Goal: Task Accomplishment & Management: Complete application form

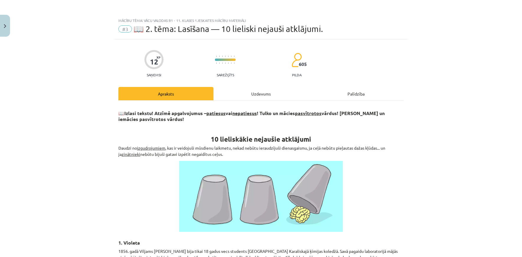
click at [271, 95] on div "Uzdevums" at bounding box center [261, 93] width 95 height 13
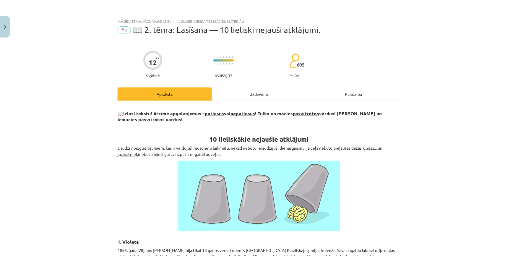
scroll to position [15, 0]
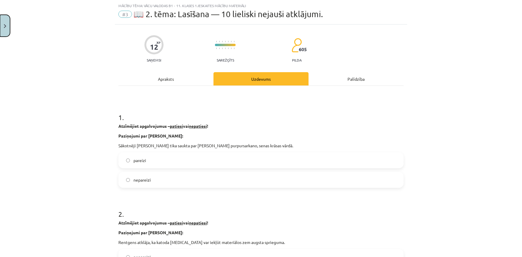
click at [5, 32] on button "Aizvērt" at bounding box center [5, 26] width 10 height 22
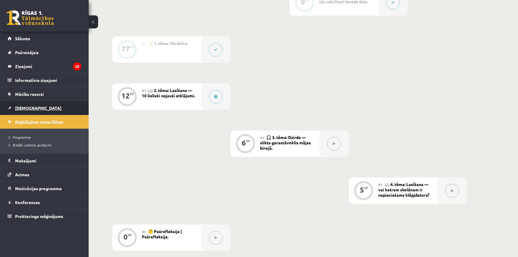
click at [59, 108] on link "[DEMOGRAPHIC_DATA]" at bounding box center [45, 108] width 74 height 14
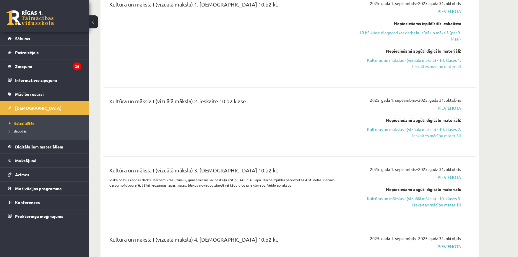
scroll to position [2009, 0]
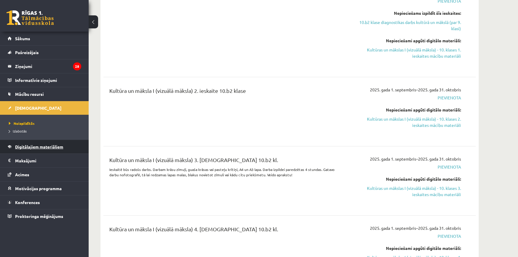
click at [30, 145] on font "Digitālajiem materiāliem" at bounding box center [39, 146] width 48 height 5
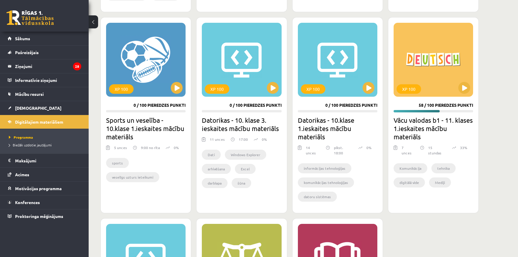
scroll to position [545, 0]
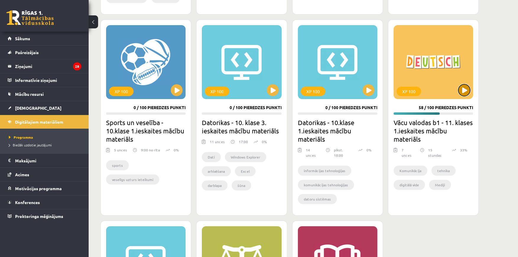
click at [467, 85] on button at bounding box center [464, 90] width 12 height 12
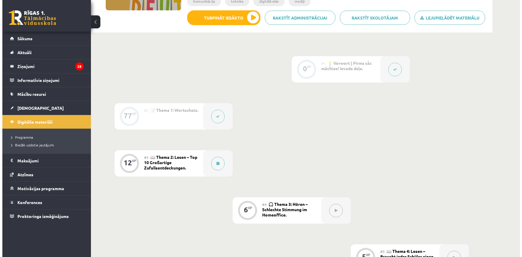
scroll to position [118, 0]
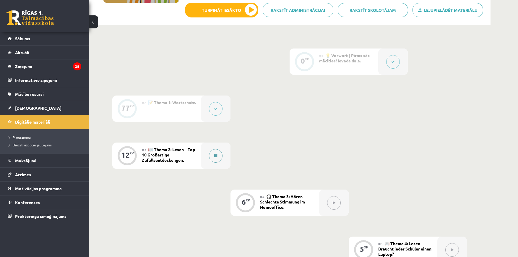
click at [220, 155] on button at bounding box center [216, 156] width 14 height 14
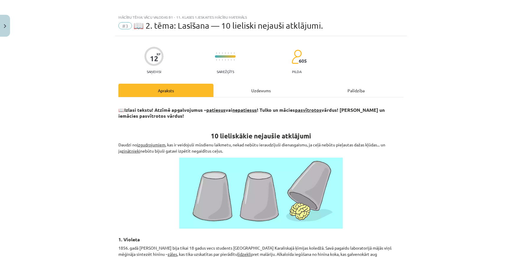
scroll to position [0, 0]
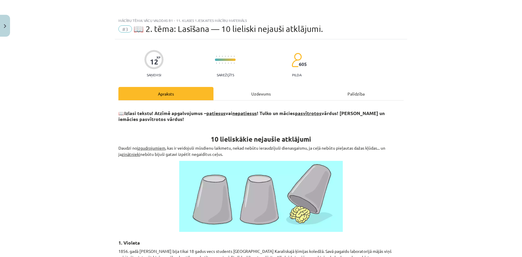
click at [265, 93] on div "Uzdevums" at bounding box center [261, 93] width 95 height 13
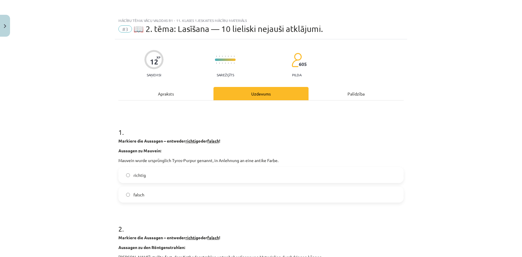
scroll to position [15, 0]
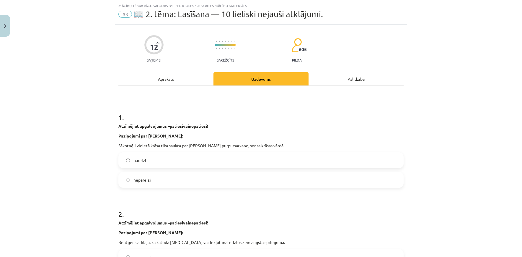
click at [160, 81] on div "Apraksts" at bounding box center [165, 78] width 95 height 13
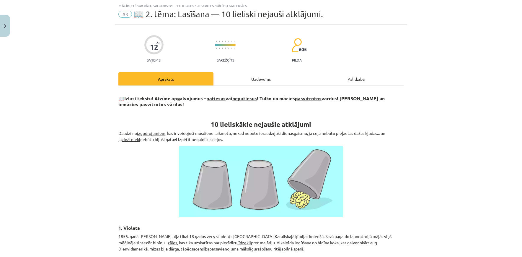
click at [255, 81] on div "Uzdevums" at bounding box center [261, 78] width 95 height 13
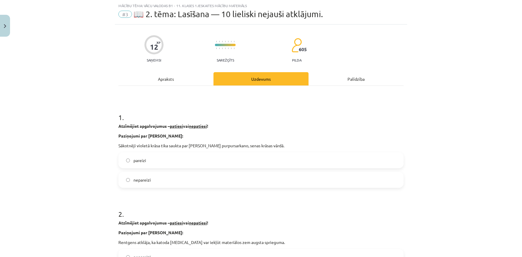
click at [195, 82] on div "Apraksts" at bounding box center [165, 78] width 95 height 13
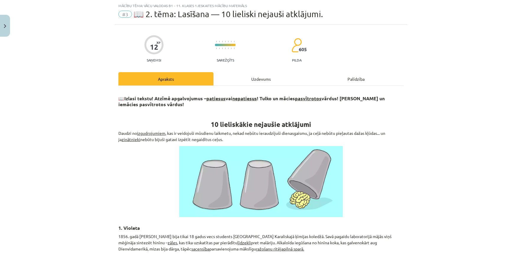
click at [256, 80] on div "Uzdevums" at bounding box center [261, 78] width 95 height 13
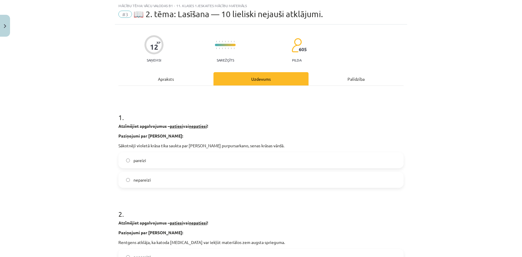
click at [222, 161] on label "pareizi" at bounding box center [261, 160] width 284 height 15
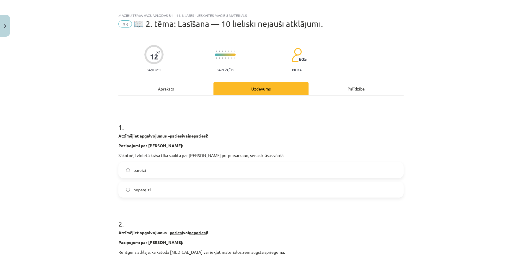
scroll to position [0, 0]
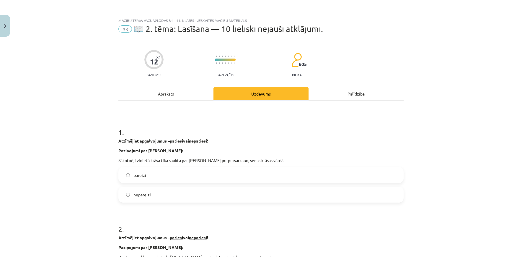
click at [167, 95] on div "Apraksts" at bounding box center [165, 93] width 95 height 13
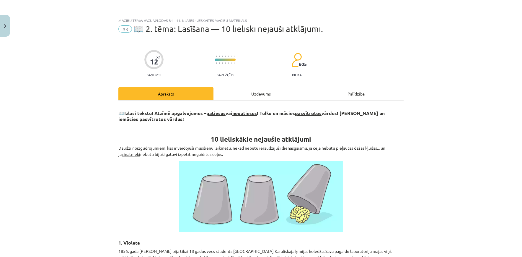
click at [275, 97] on div "Uzdevums" at bounding box center [261, 93] width 95 height 13
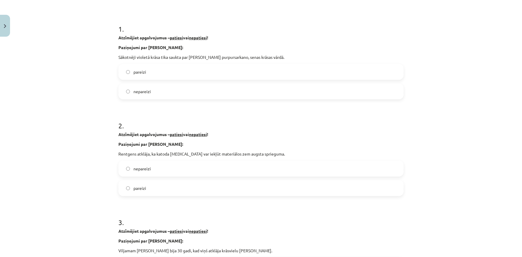
scroll to position [103, 0]
click at [195, 168] on label "nepareizi" at bounding box center [261, 168] width 284 height 15
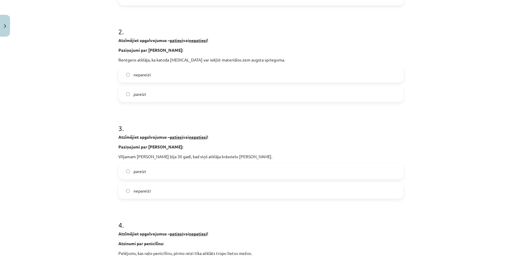
scroll to position [222, 0]
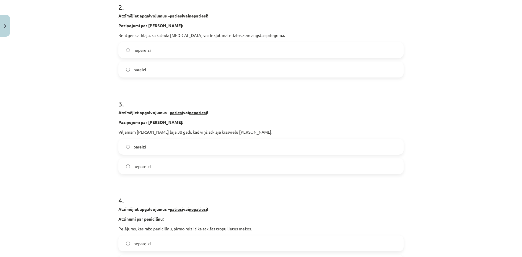
click at [169, 164] on label "nepareizi" at bounding box center [261, 166] width 284 height 15
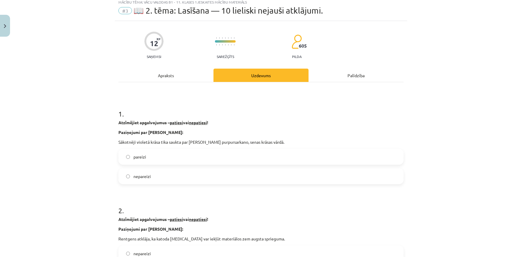
scroll to position [0, 0]
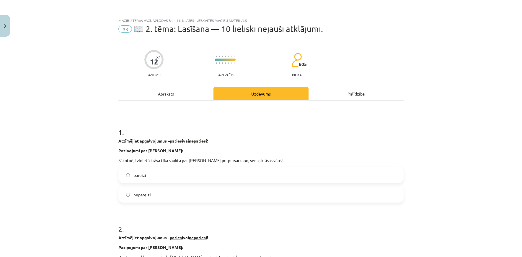
click at [176, 98] on div "Apraksts" at bounding box center [165, 93] width 95 height 13
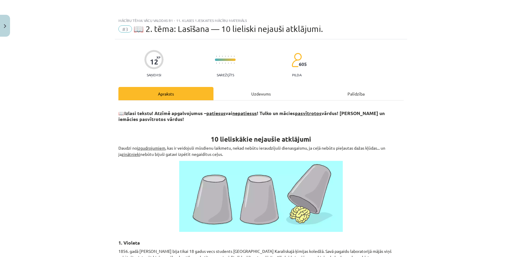
click at [239, 95] on div "Uzdevums" at bounding box center [261, 93] width 95 height 13
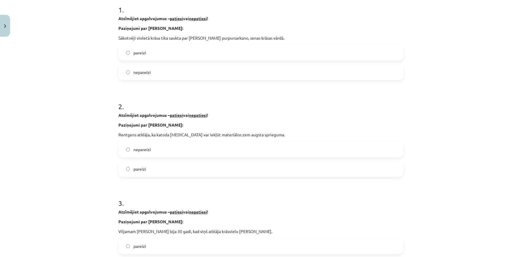
scroll to position [15, 0]
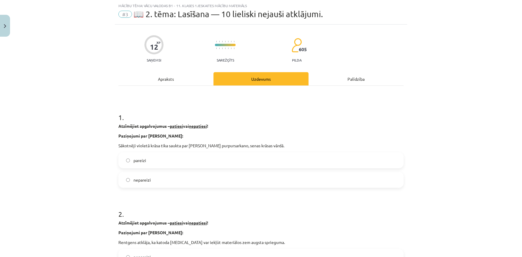
click at [193, 82] on div "Apraksts" at bounding box center [165, 78] width 95 height 13
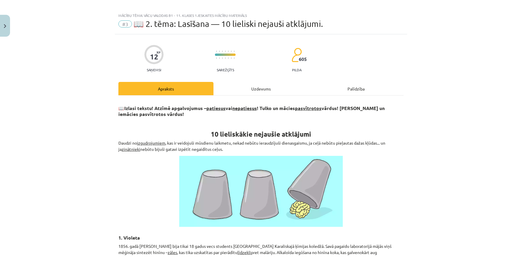
scroll to position [0, 0]
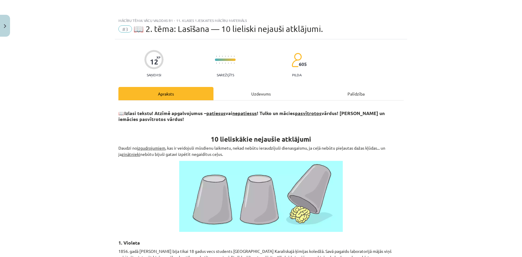
click at [226, 96] on div "Uzdevums" at bounding box center [261, 93] width 95 height 13
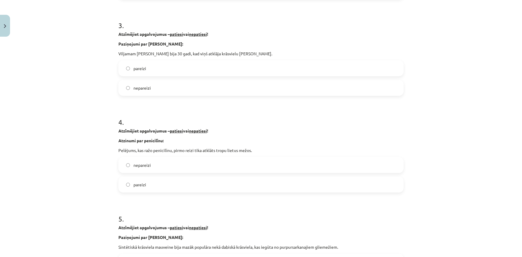
scroll to position [310, 0]
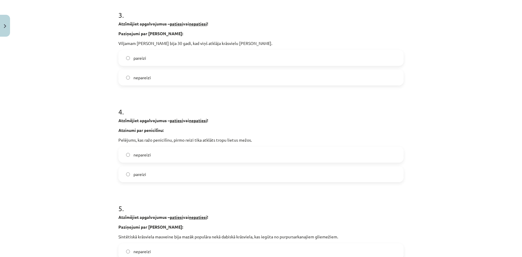
click at [169, 158] on label "nepareizi" at bounding box center [261, 154] width 284 height 15
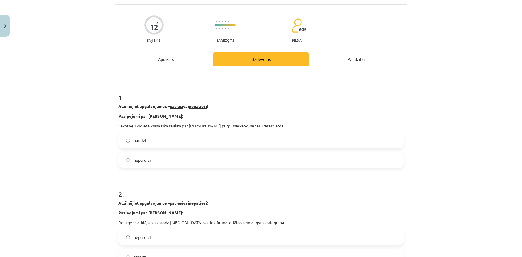
scroll to position [0, 0]
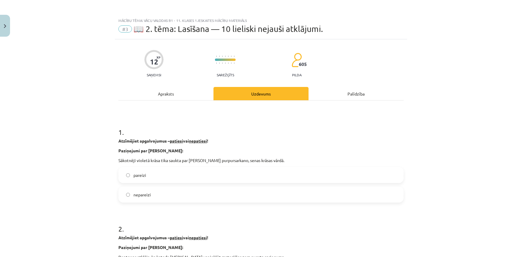
click at [192, 92] on div "Apraksts" at bounding box center [165, 93] width 95 height 13
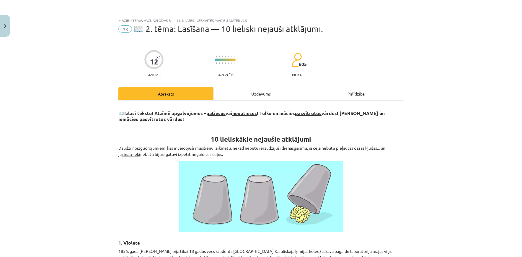
click at [238, 94] on div "Uzdevums" at bounding box center [261, 93] width 95 height 13
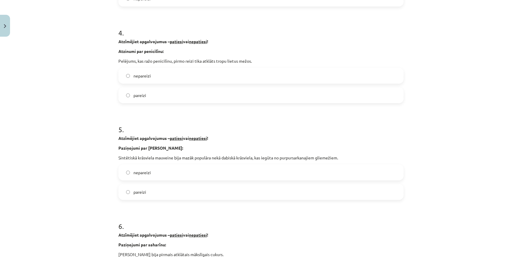
scroll to position [428, 0]
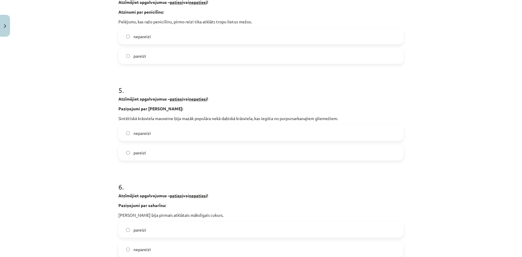
click at [201, 130] on label "nepareizi" at bounding box center [261, 133] width 284 height 15
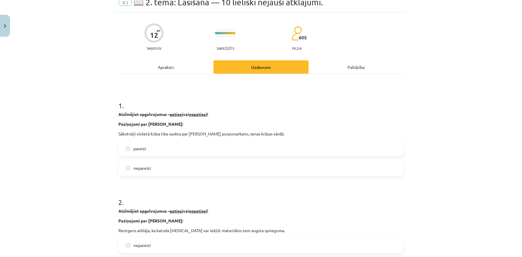
scroll to position [0, 0]
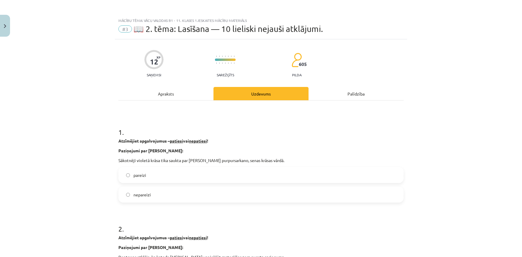
click at [193, 95] on div "Apraksts" at bounding box center [165, 93] width 95 height 13
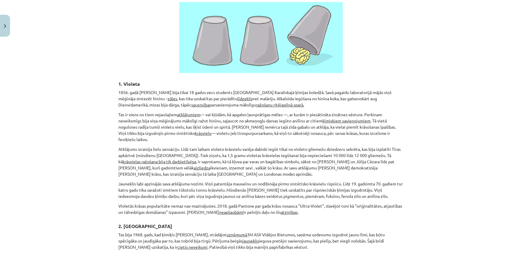
scroll to position [192, 0]
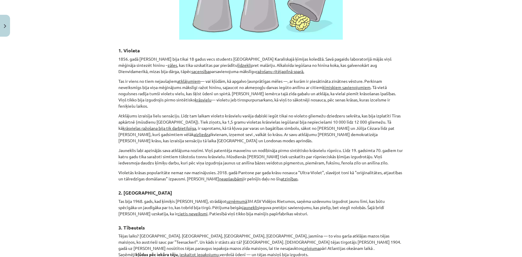
drag, startPoint x: 450, startPoint y: 100, endPoint x: 450, endPoint y: 80, distance: 19.5
click at [450, 80] on div "Mācību tēma: Vācu valodas b1 - 11. klases 1.ieskaites mācību materiāls #3 📖 2. …" at bounding box center [261, 128] width 522 height 257
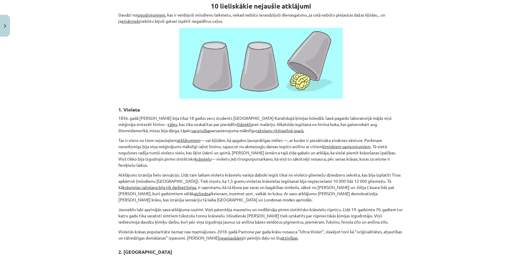
scroll to position [15, 0]
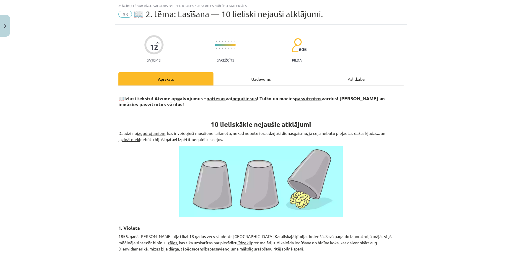
click at [242, 80] on div "Uzdevums" at bounding box center [261, 78] width 95 height 13
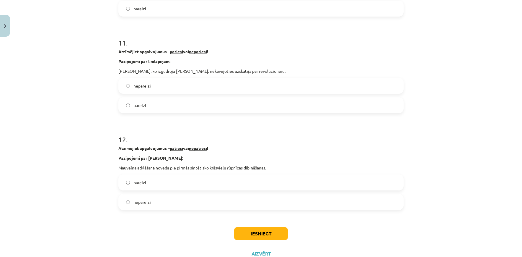
scroll to position [1077, 0]
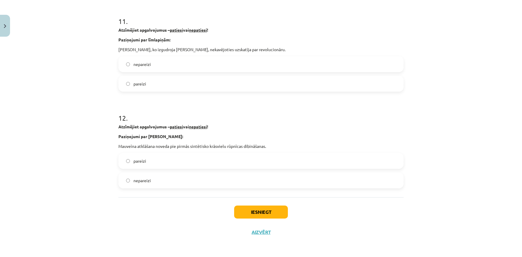
click at [164, 164] on label "pareizi" at bounding box center [261, 160] width 284 height 15
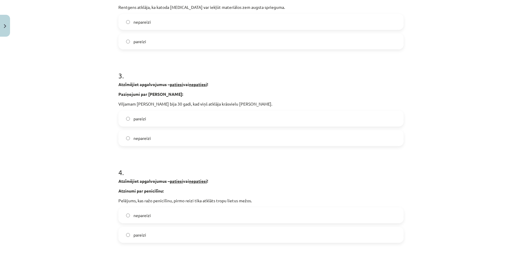
scroll to position [0, 0]
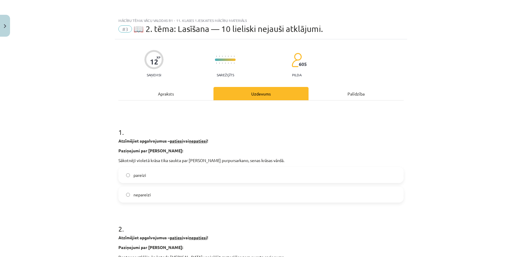
click at [184, 90] on div "Apraksts" at bounding box center [165, 93] width 95 height 13
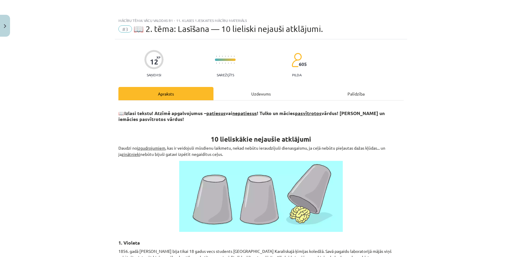
click at [237, 91] on div "Uzdevums" at bounding box center [261, 93] width 95 height 13
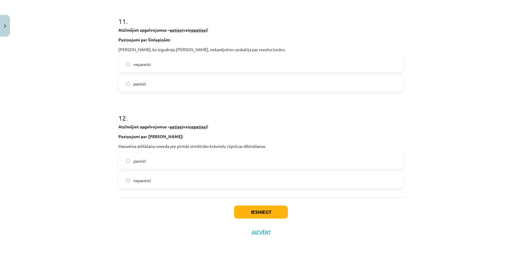
scroll to position [1018, 0]
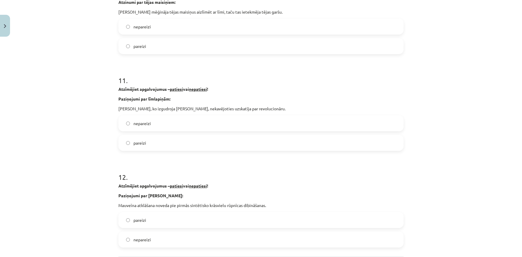
click at [196, 126] on label "nepareizi" at bounding box center [261, 123] width 284 height 15
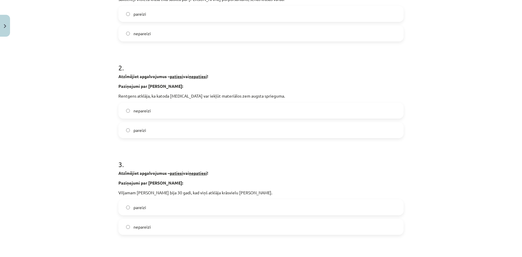
scroll to position [0, 0]
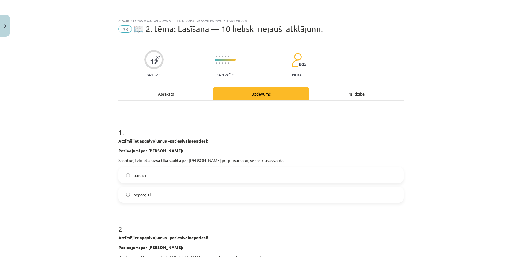
click at [196, 98] on div "Apraksts" at bounding box center [165, 93] width 95 height 13
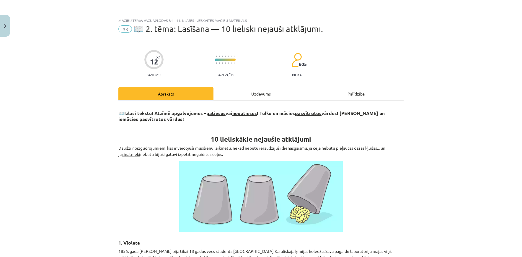
click at [234, 91] on div "Uzdevums" at bounding box center [261, 93] width 95 height 13
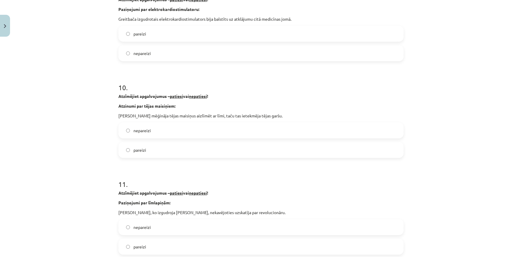
scroll to position [931, 0]
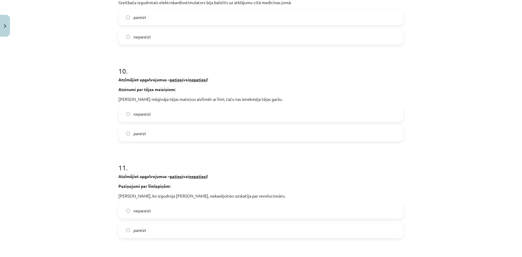
click at [149, 133] on label "pareizi" at bounding box center [261, 133] width 284 height 15
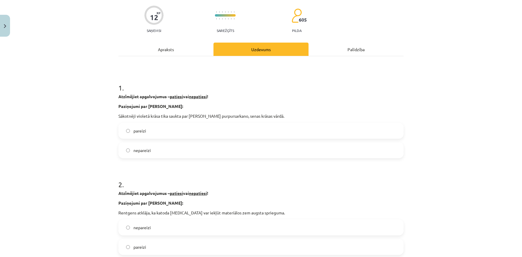
scroll to position [0, 0]
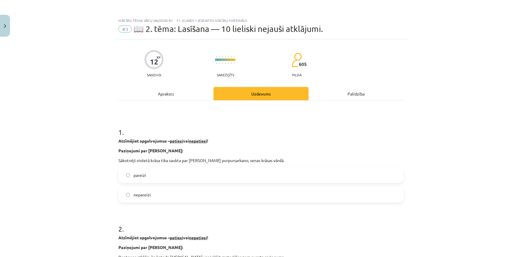
click at [169, 95] on div "Apraksts" at bounding box center [165, 93] width 95 height 13
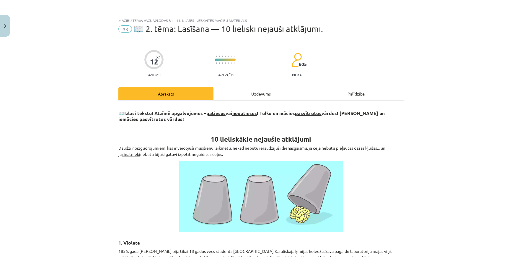
click at [218, 96] on div "Uzdevums" at bounding box center [261, 93] width 95 height 13
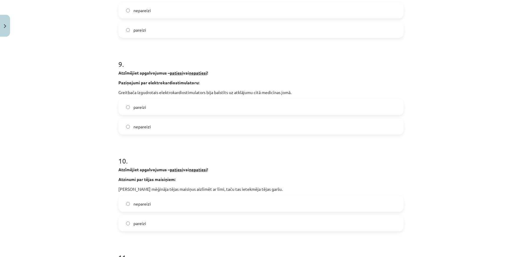
scroll to position [813, 0]
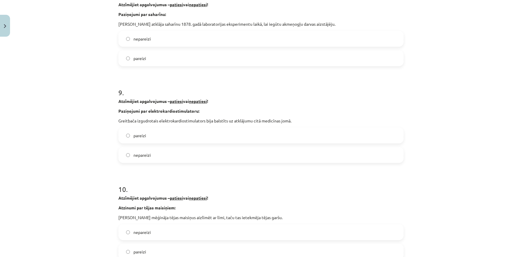
click at [178, 153] on label "nepareizi" at bounding box center [261, 154] width 284 height 15
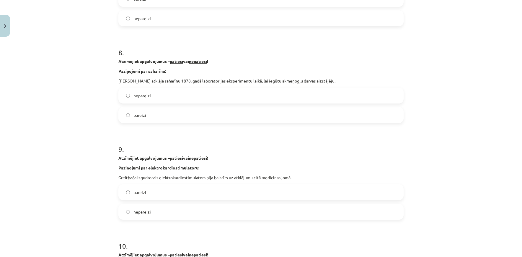
scroll to position [753, 0]
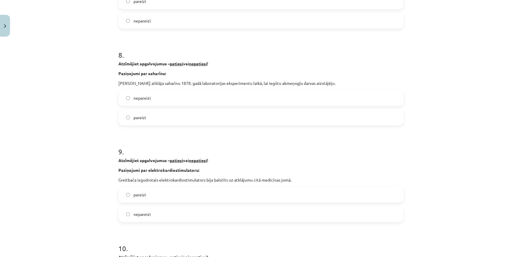
click at [165, 120] on label "pareizi" at bounding box center [261, 117] width 284 height 15
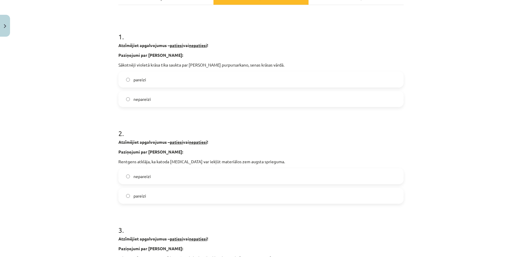
scroll to position [0, 0]
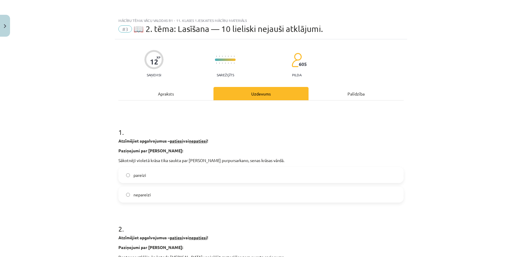
click at [170, 93] on div "Apraksts" at bounding box center [165, 93] width 95 height 13
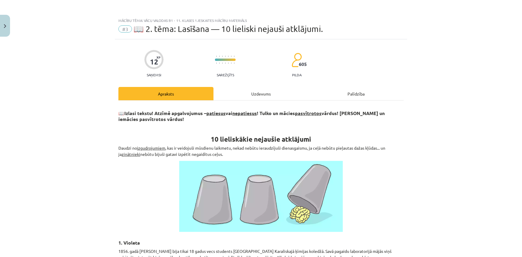
click at [225, 94] on div "Uzdevums" at bounding box center [261, 93] width 95 height 13
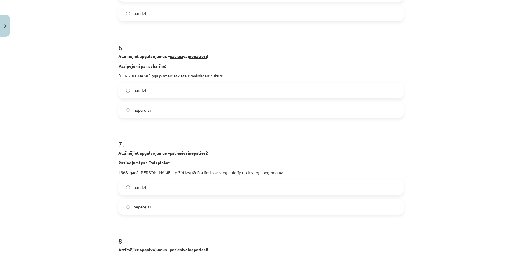
scroll to position [576, 0]
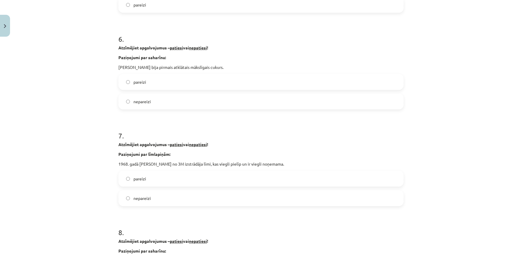
click at [161, 181] on label "pareizi" at bounding box center [261, 178] width 284 height 15
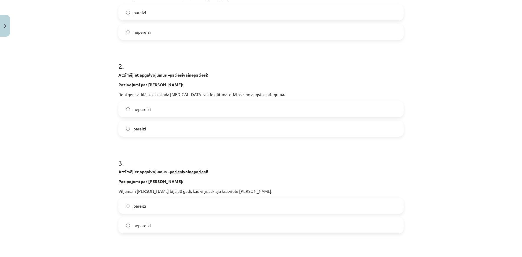
scroll to position [0, 0]
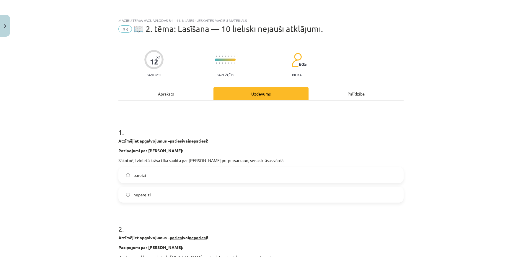
click at [149, 96] on div "Apraksts" at bounding box center [165, 93] width 95 height 13
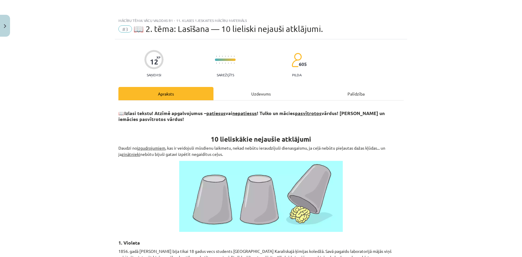
scroll to position [30, 0]
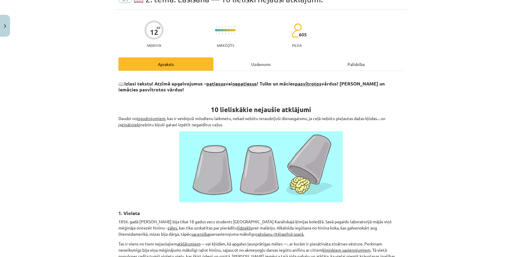
click at [245, 65] on div "Uzdevums" at bounding box center [261, 63] width 95 height 13
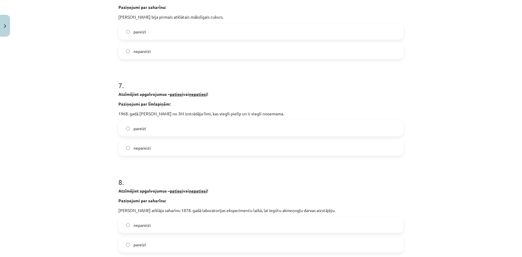
scroll to position [635, 0]
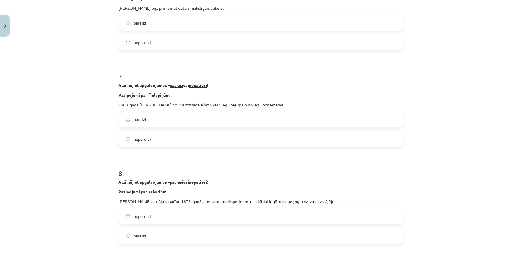
click at [163, 218] on label "nepareizi" at bounding box center [261, 216] width 284 height 15
click at [161, 237] on label "pareizi" at bounding box center [261, 235] width 284 height 15
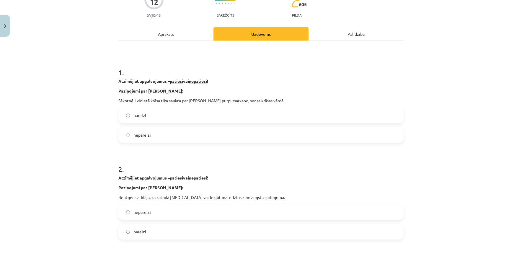
scroll to position [0, 0]
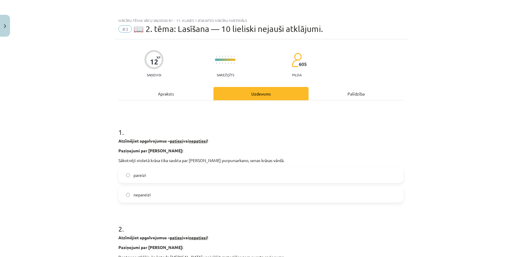
click at [170, 97] on div "Apraksts" at bounding box center [165, 93] width 95 height 13
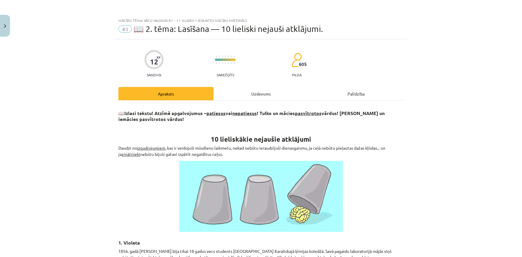
click at [245, 96] on div "Uzdevums" at bounding box center [261, 93] width 95 height 13
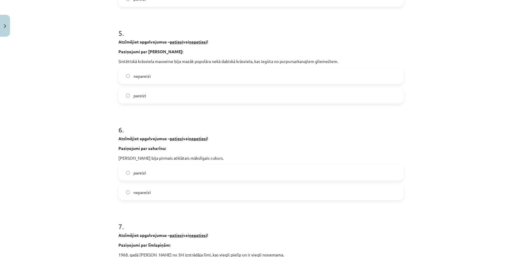
scroll to position [488, 0]
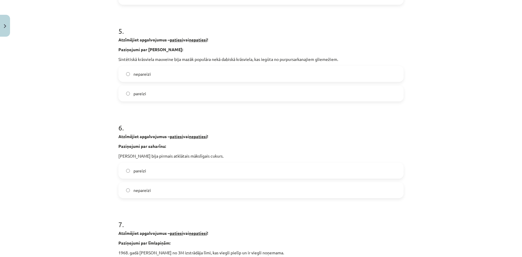
click at [167, 173] on label "pareizi" at bounding box center [261, 170] width 284 height 15
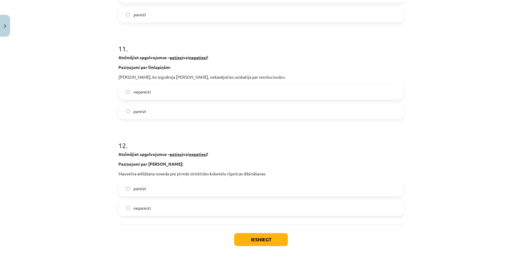
scroll to position [1077, 0]
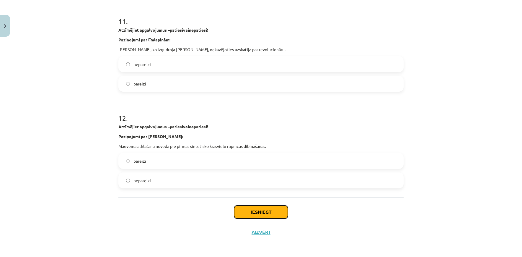
click at [248, 216] on button "Iesniegt" at bounding box center [261, 211] width 54 height 13
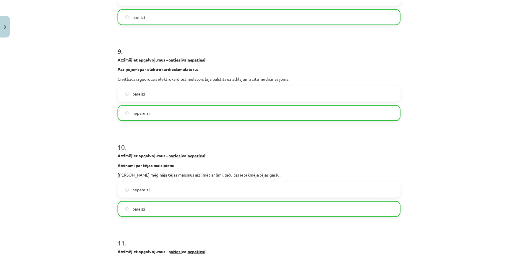
scroll to position [1096, 0]
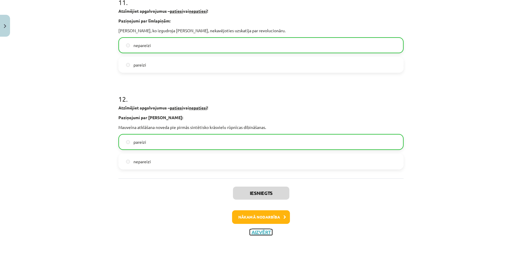
click at [254, 231] on button "Aizvērt" at bounding box center [261, 232] width 22 height 6
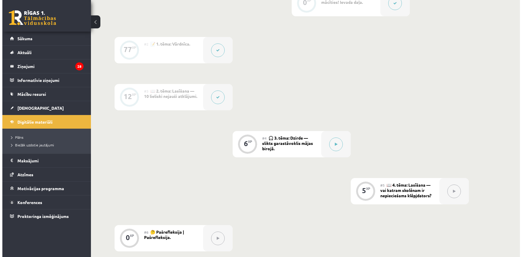
scroll to position [177, 0]
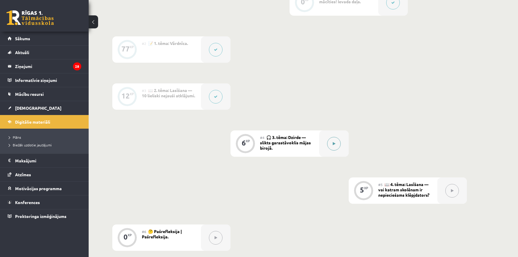
click at [330, 147] on button at bounding box center [334, 144] width 14 height 14
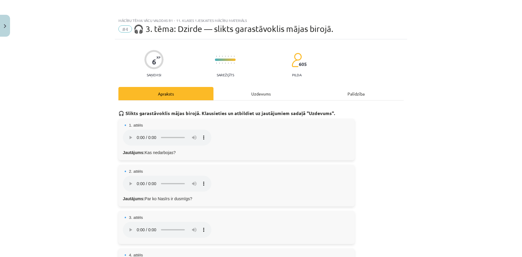
click at [256, 96] on div "Uzdevums" at bounding box center [261, 93] width 95 height 13
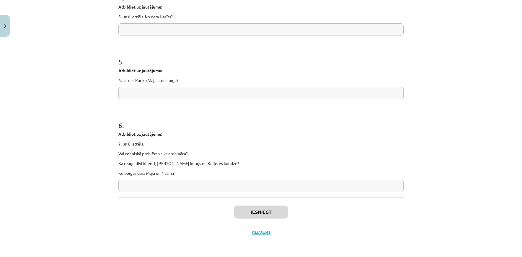
scroll to position [0, 0]
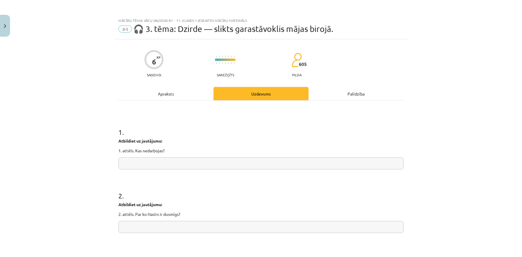
click at [181, 97] on div "Apraksts" at bounding box center [165, 93] width 95 height 13
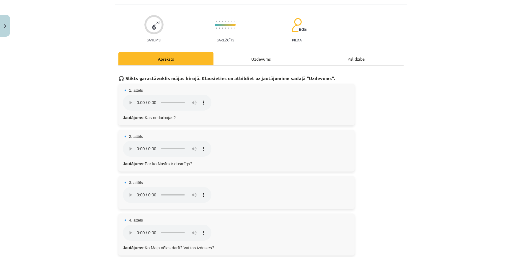
scroll to position [1, 0]
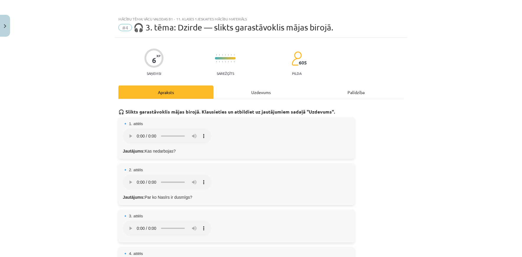
click at [230, 96] on div "Uzdevums" at bounding box center [261, 91] width 95 height 13
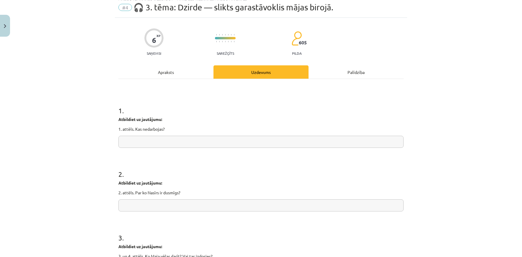
scroll to position [0, 0]
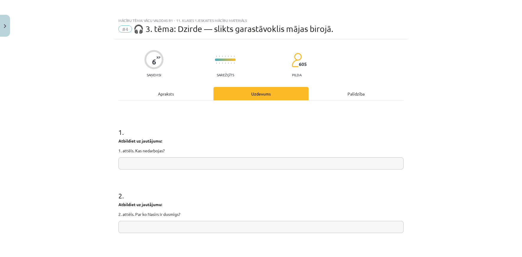
click at [175, 93] on div "Apraksts" at bounding box center [165, 93] width 95 height 13
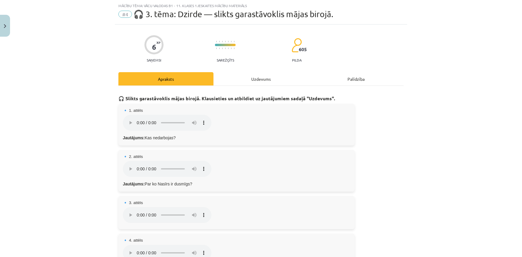
click at [246, 82] on div "Uzdevums" at bounding box center [261, 78] width 95 height 13
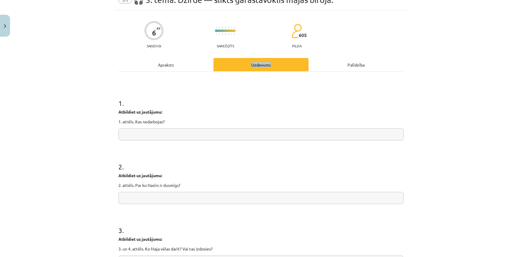
scroll to position [0, 0]
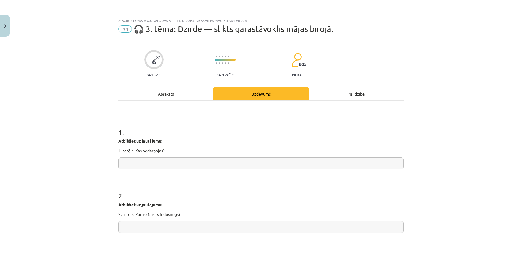
click at [183, 94] on div "Apraksts" at bounding box center [165, 93] width 95 height 13
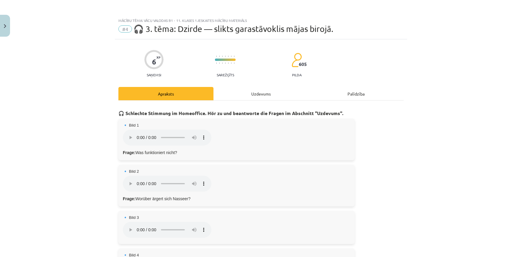
scroll to position [15, 0]
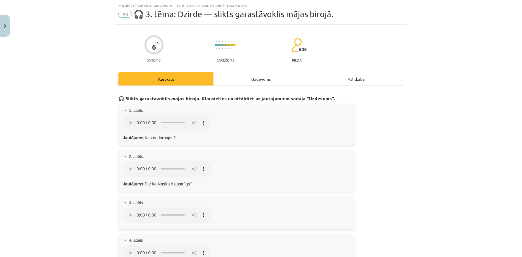
click at [246, 76] on div "Uzdevums" at bounding box center [261, 78] width 95 height 13
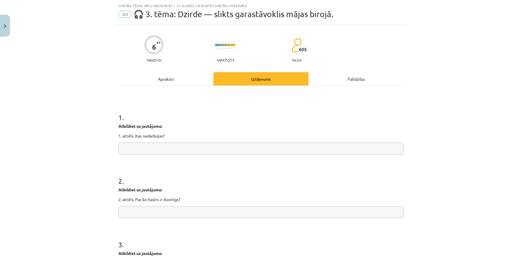
click at [174, 147] on input "text" at bounding box center [260, 148] width 285 height 12
type input "********"
click at [161, 80] on font "Apraksts" at bounding box center [166, 78] width 16 height 5
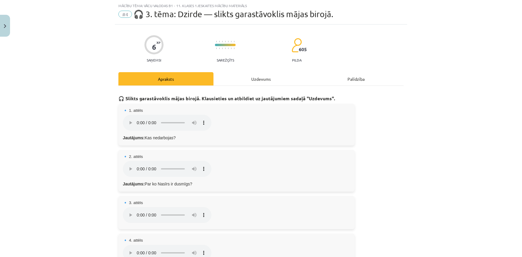
click at [348, 80] on font "Palīdzība" at bounding box center [356, 78] width 17 height 5
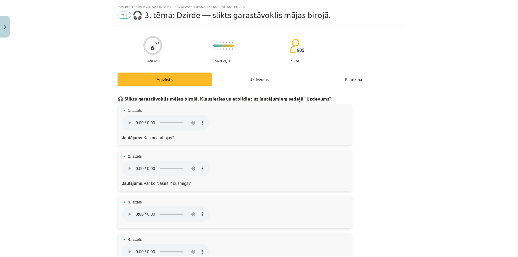
scroll to position [0, 0]
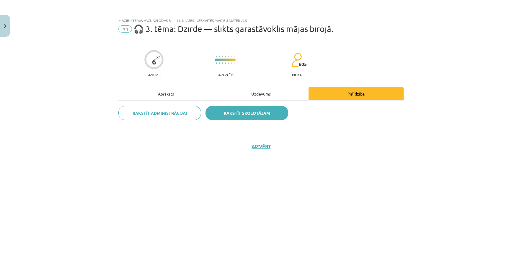
click at [227, 114] on font "Rakstīt skolotājam" at bounding box center [247, 112] width 46 height 5
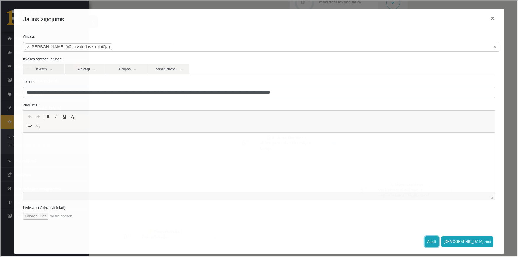
click at [438, 242] on button "Atcelt" at bounding box center [431, 240] width 14 height 11
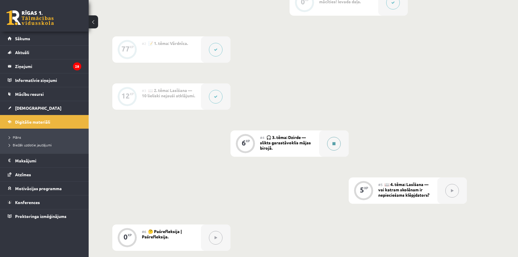
click at [332, 151] on div at bounding box center [334, 143] width 30 height 26
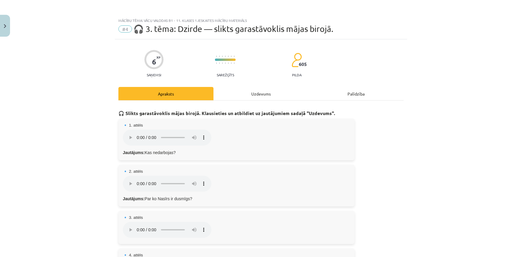
click at [239, 88] on div "Uzdevums" at bounding box center [261, 93] width 95 height 13
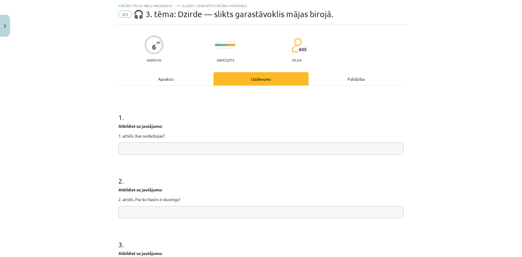
click at [200, 81] on div "Apraksts" at bounding box center [165, 78] width 95 height 13
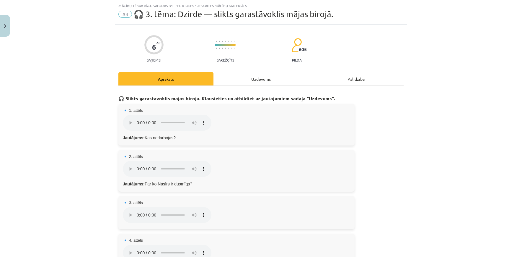
click at [247, 82] on div "Uzdevums" at bounding box center [261, 78] width 95 height 13
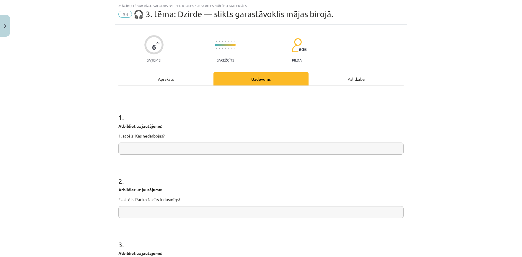
click at [164, 148] on input "text" at bounding box center [260, 148] width 285 height 12
type input "********"
click at [182, 82] on div "Apraksts" at bounding box center [165, 78] width 95 height 13
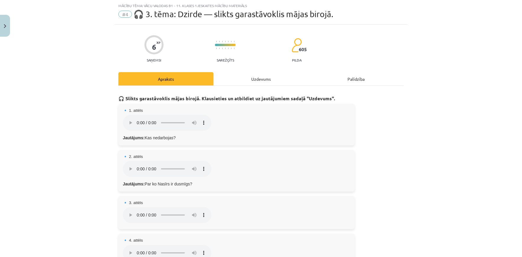
click at [240, 82] on div "Uzdevums" at bounding box center [261, 78] width 95 height 13
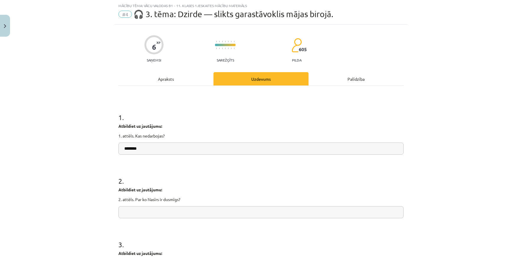
click at [175, 211] on input "text" at bounding box center [260, 212] width 285 height 12
type input "***"
click at [437, 55] on div "Mācību tēma: Vācu valodas b1 - 11. klases 1.ieskaites mācību materiāls #4 🎧 The…" at bounding box center [261, 128] width 522 height 257
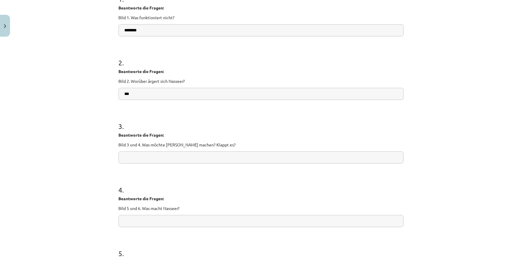
scroll to position [0, 0]
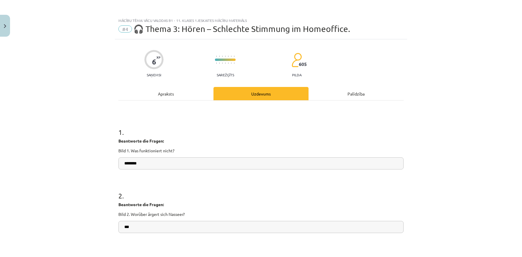
click at [166, 95] on div "Apraksts" at bounding box center [165, 93] width 95 height 13
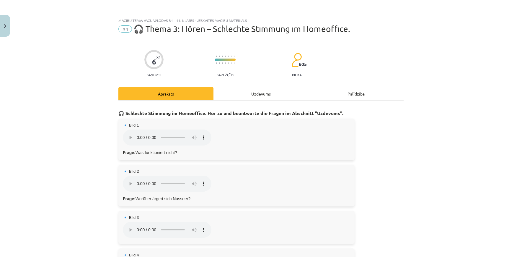
click at [233, 95] on div "Uzdevums" at bounding box center [261, 93] width 95 height 13
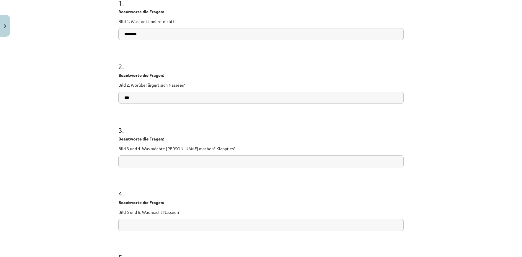
scroll to position [133, 0]
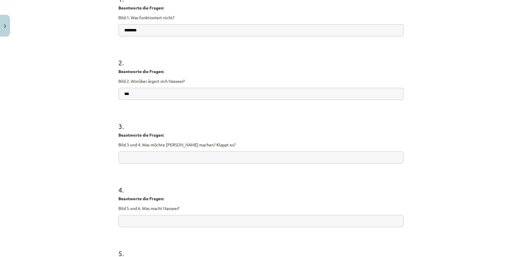
paste input "**********"
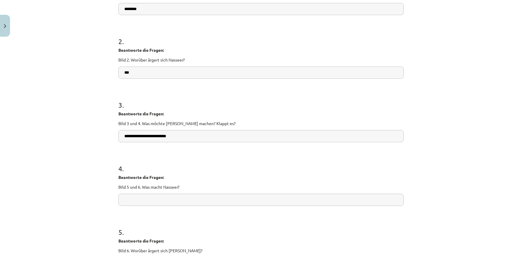
scroll to position [222, 0]
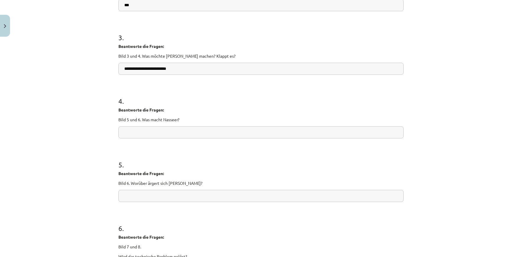
type input "**********"
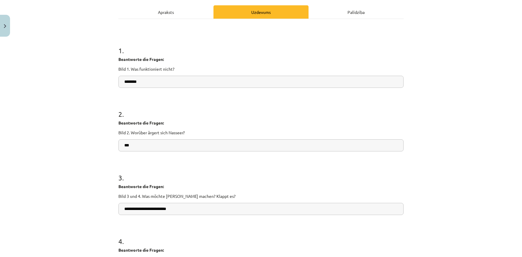
scroll to position [0, 0]
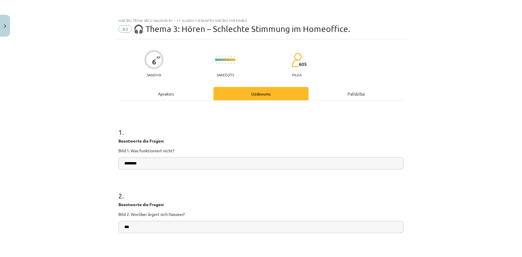
click at [178, 98] on div "Apraksts" at bounding box center [165, 93] width 95 height 13
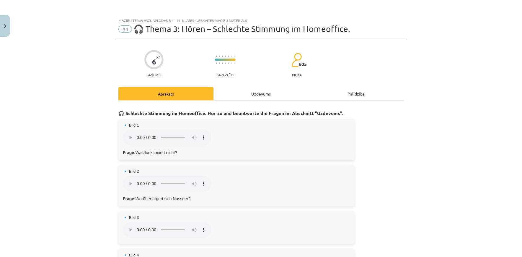
click at [252, 97] on div "Uzdevums" at bounding box center [261, 93] width 95 height 13
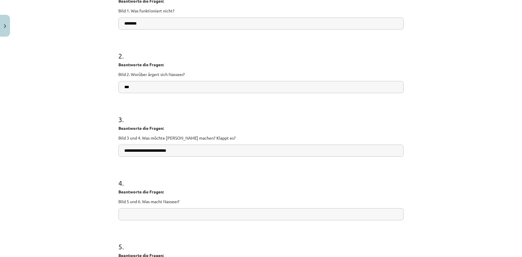
scroll to position [163, 0]
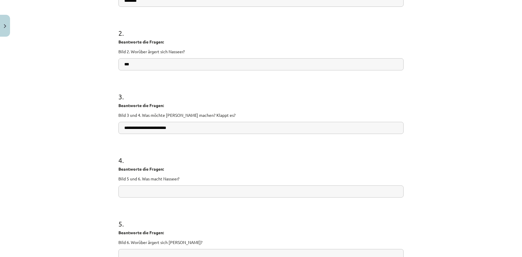
paste input "**********"
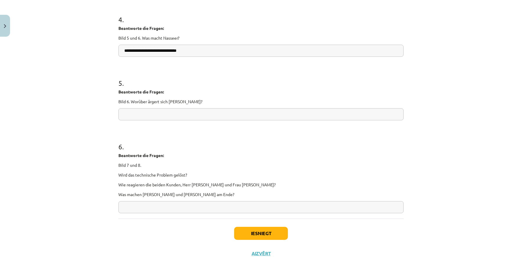
scroll to position [324, 0]
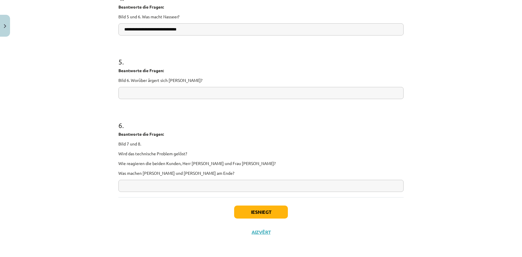
type input "**********"
click at [247, 210] on button "Iesniegt" at bounding box center [261, 211] width 54 height 13
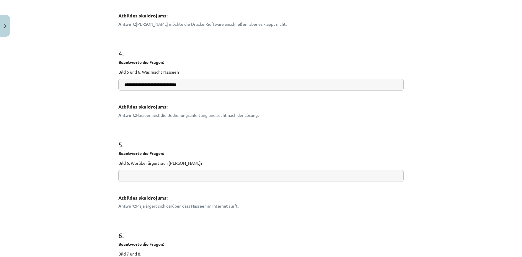
scroll to position [541, 0]
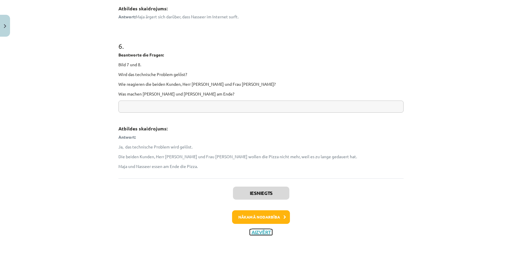
click at [257, 232] on button "Aizvērt" at bounding box center [261, 232] width 22 height 6
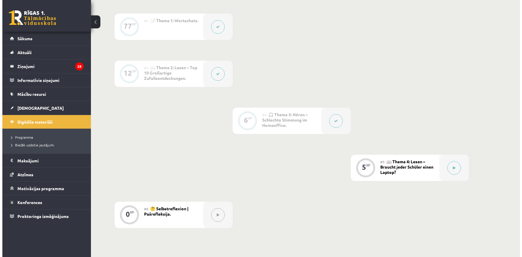
scroll to position [275, 0]
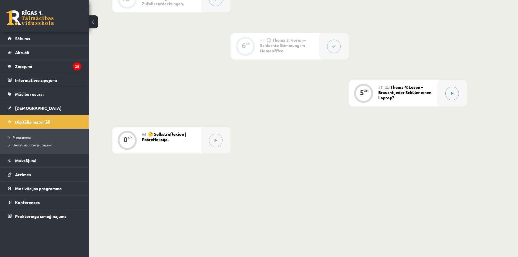
click at [449, 94] on button at bounding box center [452, 94] width 14 height 14
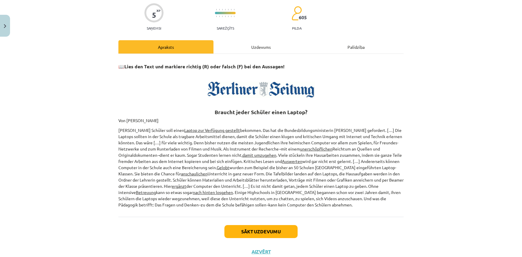
scroll to position [36, 0]
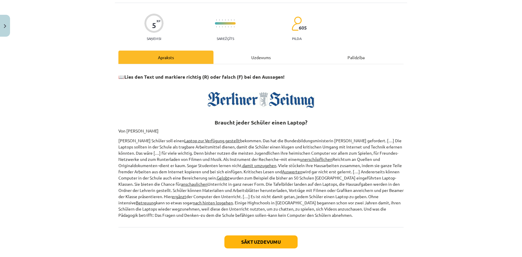
click at [259, 60] on div "Uzdevums" at bounding box center [261, 57] width 95 height 13
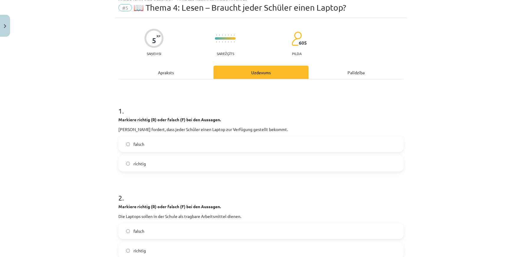
scroll to position [0, 0]
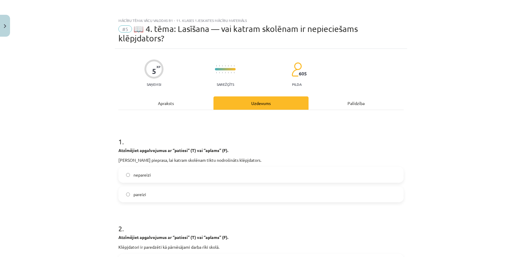
click at [363, 81] on div "5 XP Saņemsi Sarežģīts 605 pilda" at bounding box center [260, 71] width 285 height 30
click at [151, 103] on div "Apraksts" at bounding box center [165, 102] width 95 height 13
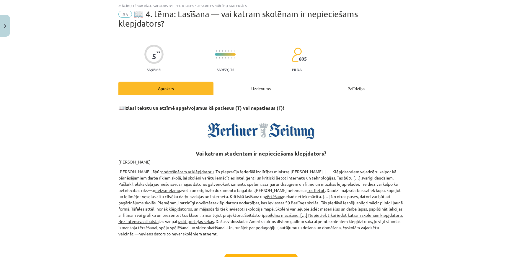
scroll to position [44, 0]
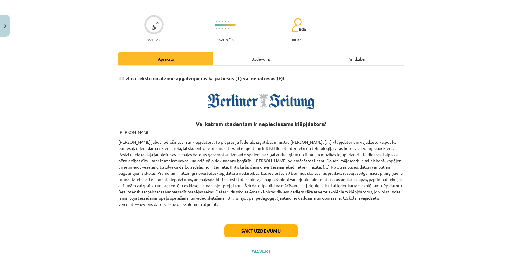
click at [226, 60] on div "Uzdevums" at bounding box center [261, 58] width 95 height 13
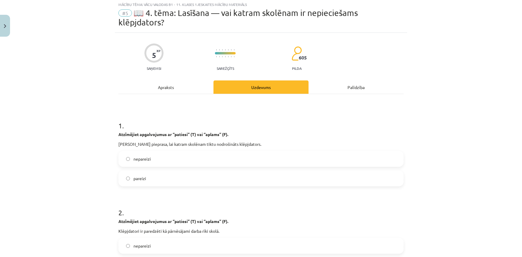
scroll to position [15, 0]
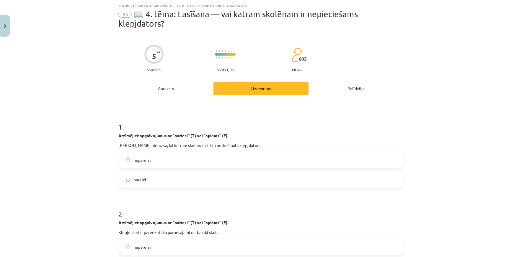
click at [148, 186] on label "pareizi" at bounding box center [261, 179] width 284 height 15
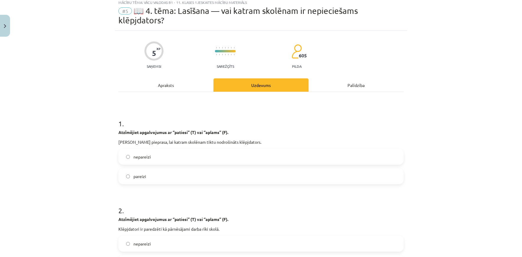
scroll to position [0, 0]
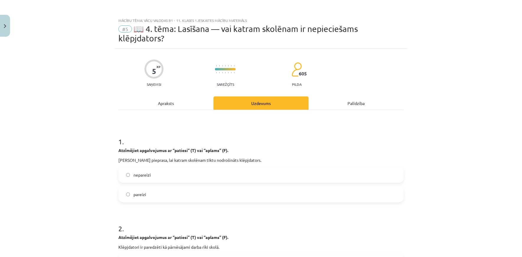
click at [177, 105] on div "Apraksts" at bounding box center [165, 102] width 95 height 13
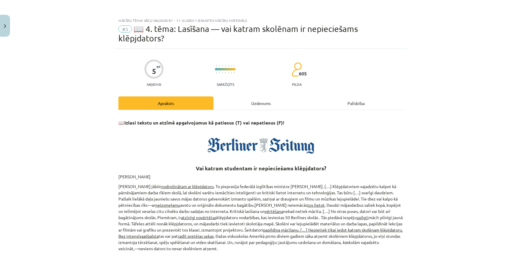
scroll to position [15, 0]
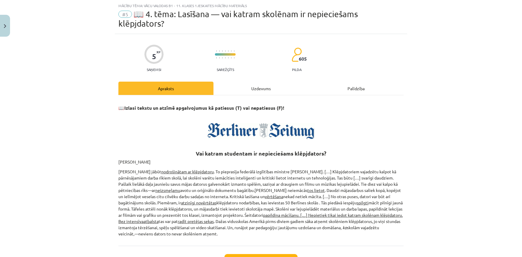
click at [240, 89] on div "Uzdevums" at bounding box center [261, 88] width 95 height 13
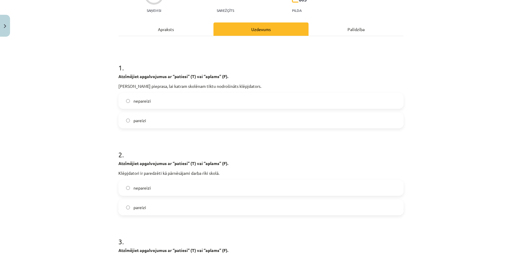
click at [153, 208] on label "pareizi" at bounding box center [261, 207] width 284 height 15
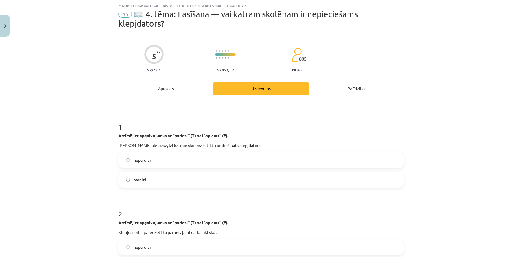
click at [152, 86] on div "Apraksts" at bounding box center [165, 88] width 95 height 13
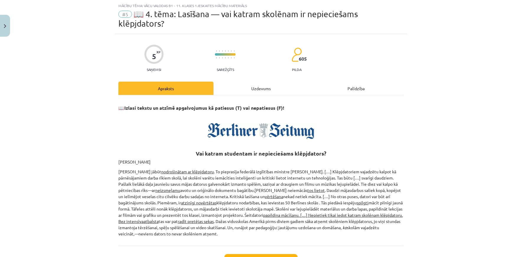
click at [251, 86] on font "Uzdevums" at bounding box center [261, 88] width 20 height 5
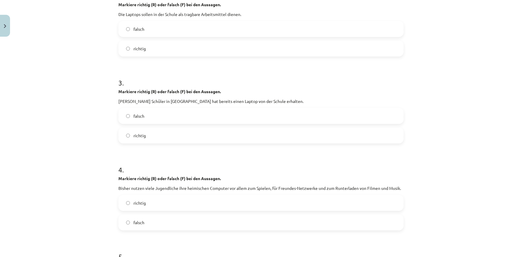
scroll to position [251, 0]
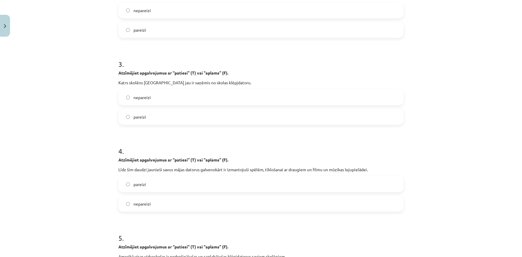
click at [155, 103] on label "nepareizi" at bounding box center [261, 97] width 284 height 15
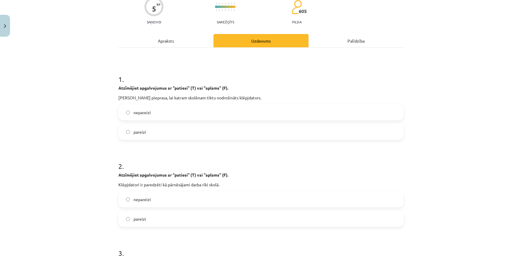
scroll to position [0, 0]
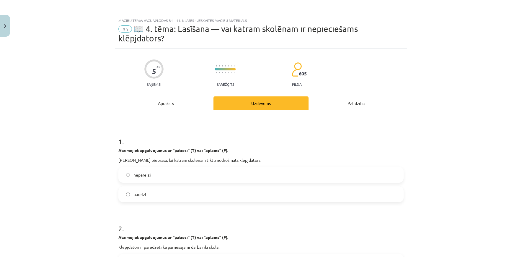
click at [195, 105] on div "Apraksts" at bounding box center [165, 102] width 95 height 13
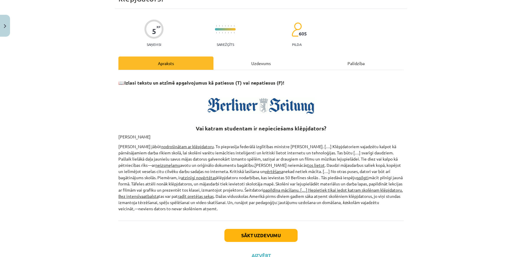
scroll to position [63, 0]
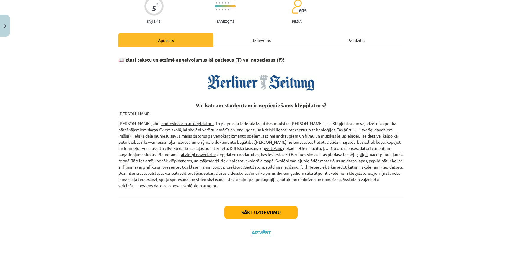
click at [248, 40] on div "Uzdevums" at bounding box center [261, 39] width 95 height 13
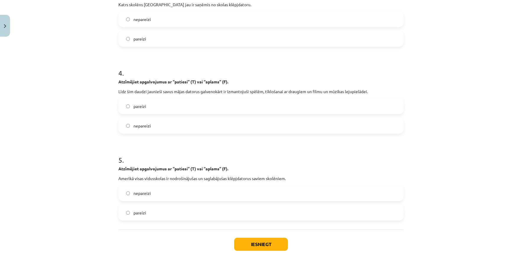
scroll to position [361, 0]
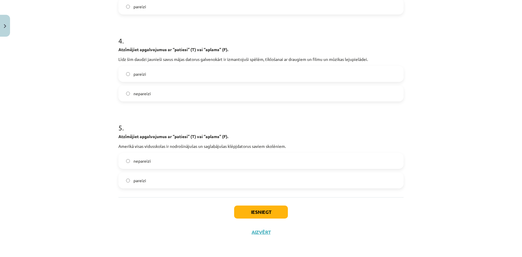
click at [184, 164] on label "nepareizi" at bounding box center [261, 160] width 284 height 15
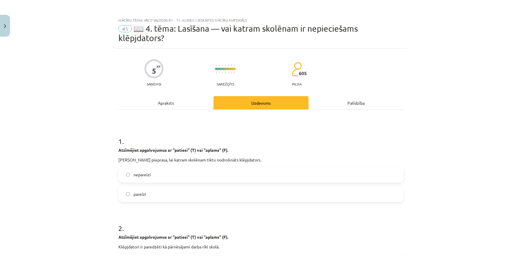
scroll to position [0, 0]
click at [175, 104] on div "Apraksts" at bounding box center [165, 102] width 95 height 13
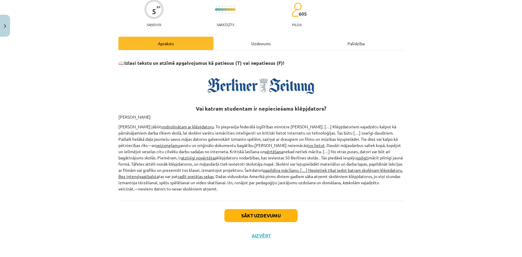
scroll to position [63, 0]
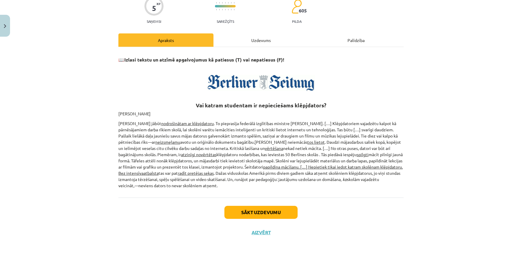
click at [246, 36] on div "Uzdevums" at bounding box center [261, 39] width 95 height 13
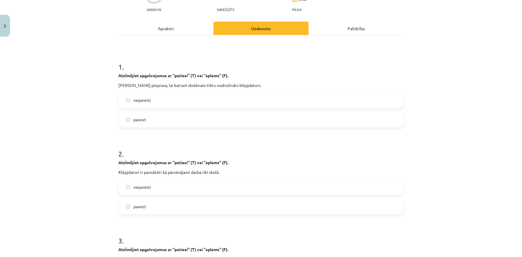
scroll to position [310, 0]
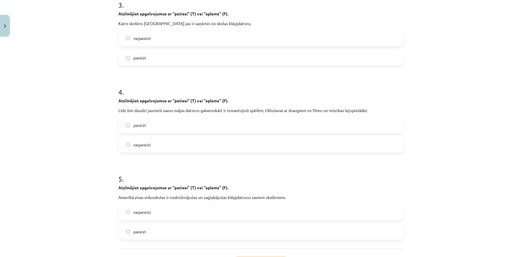
click at [166, 123] on label "pareizi" at bounding box center [261, 125] width 284 height 15
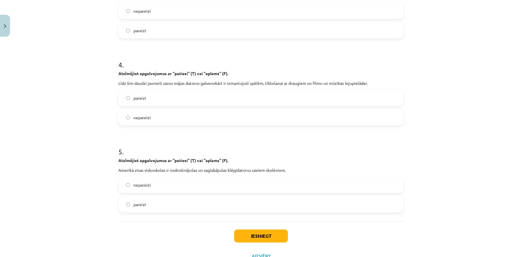
scroll to position [361, 0]
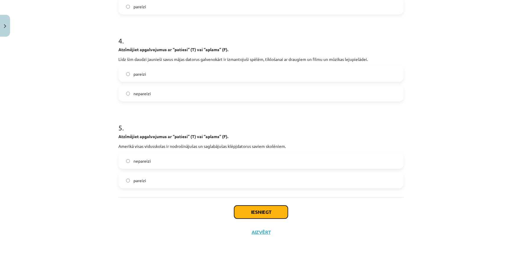
click at [272, 216] on button "Iesniegt" at bounding box center [261, 211] width 54 height 13
click at [267, 210] on font "Iesniegt" at bounding box center [261, 212] width 20 height 6
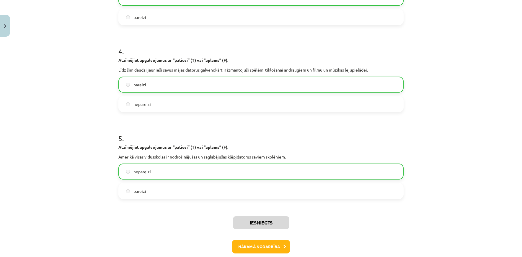
scroll to position [380, 0]
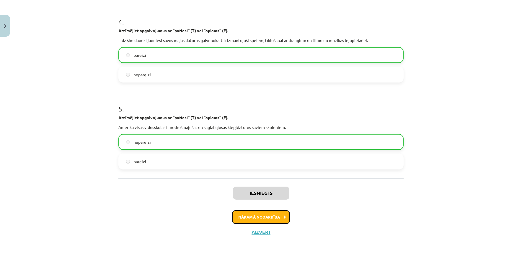
click at [272, 216] on font "Nākamā nodarbība" at bounding box center [259, 216] width 42 height 5
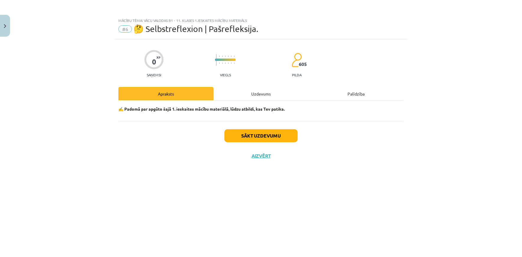
scroll to position [0, 0]
click at [252, 138] on button "Sākt uzdevumu" at bounding box center [261, 135] width 73 height 13
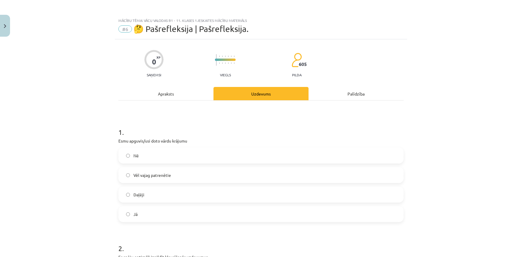
click at [146, 195] on label "Daļēji" at bounding box center [261, 194] width 284 height 15
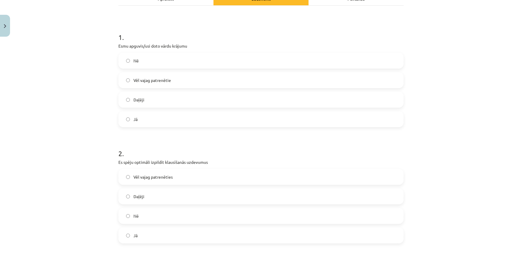
scroll to position [118, 0]
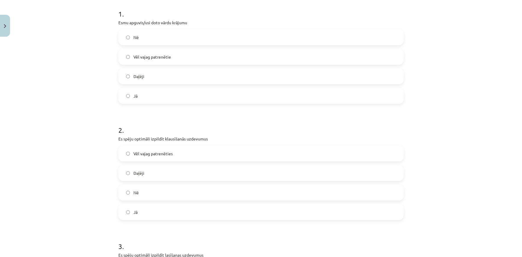
click at [147, 193] on label "Nē" at bounding box center [261, 192] width 284 height 15
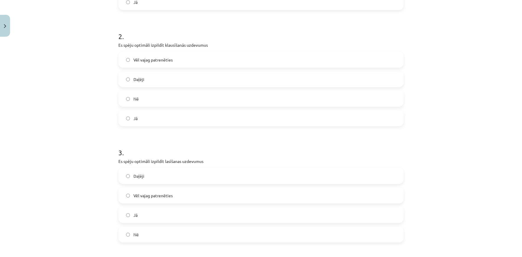
scroll to position [236, 0]
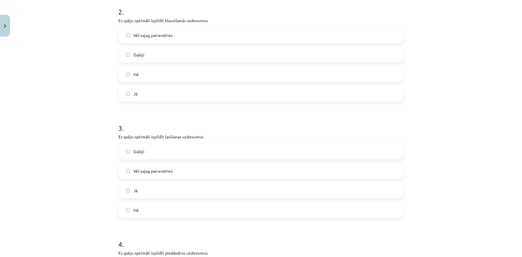
click at [139, 57] on span "Daļēji" at bounding box center [139, 55] width 11 height 6
click at [96, 101] on div "Mācību tēma: Vācu valodas b1 - 11. klases 1.ieskaites mācību materiāls #6 🤔 Paš…" at bounding box center [261, 128] width 522 height 257
click at [147, 174] on label "Vēl vajag patrenēties" at bounding box center [261, 170] width 284 height 15
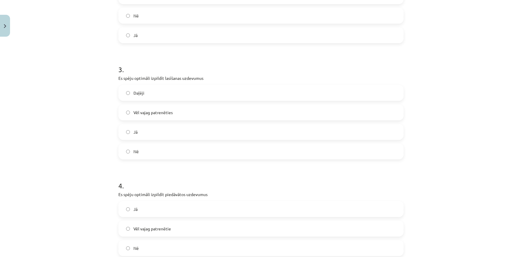
scroll to position [295, 0]
click at [152, 152] on label "Nē" at bounding box center [261, 150] width 284 height 15
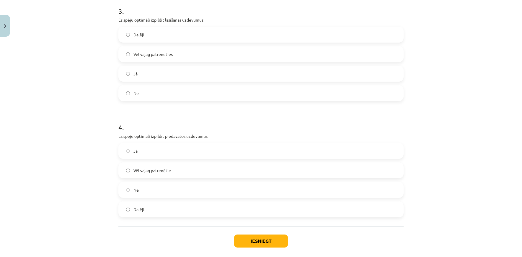
scroll to position [355, 0]
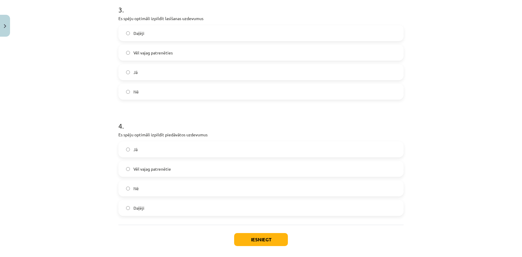
click at [146, 173] on label "Vēl vajag patrenētie" at bounding box center [261, 168] width 284 height 15
click at [273, 236] on button "Iesniegt" at bounding box center [261, 239] width 54 height 13
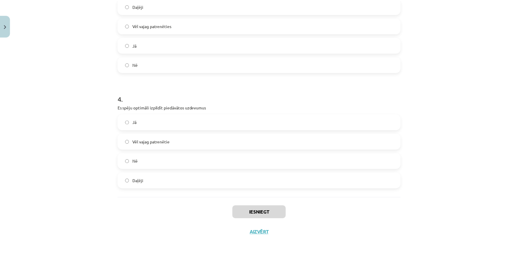
scroll to position [274, 0]
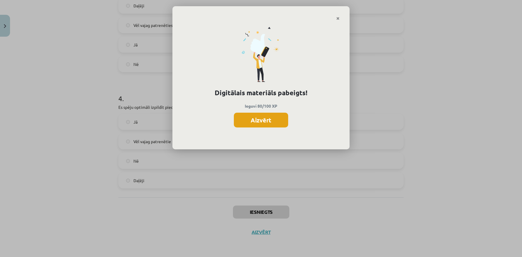
click at [279, 117] on button "Aizvērt" at bounding box center [261, 120] width 54 height 15
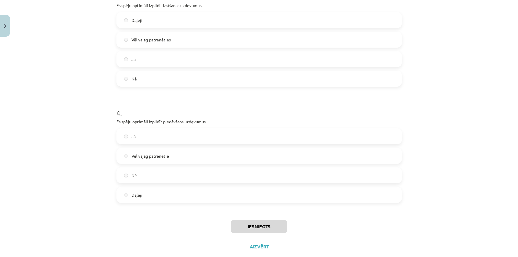
scroll to position [382, 0]
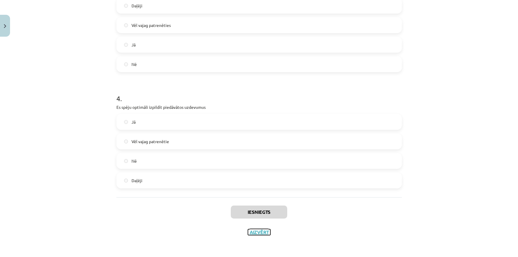
click at [261, 233] on font "Aizvērt" at bounding box center [259, 232] width 19 height 6
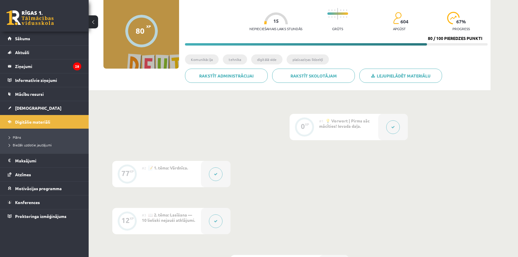
scroll to position [0, 0]
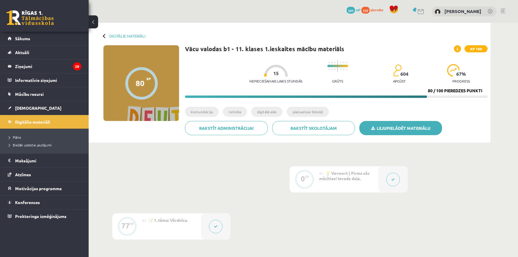
click at [400, 129] on font "Lejupielādēt materiālu" at bounding box center [404, 127] width 54 height 5
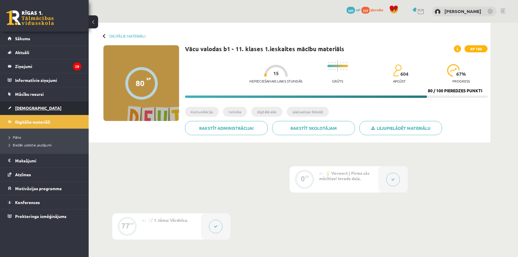
click at [43, 105] on link "[DEMOGRAPHIC_DATA]" at bounding box center [45, 108] width 74 height 14
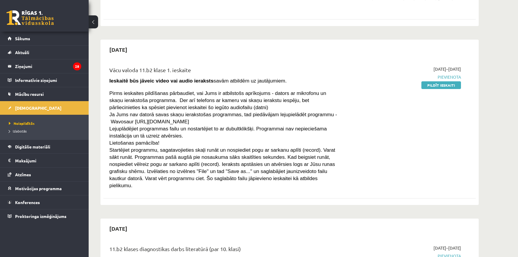
scroll to position [414, 0]
